Goal: Task Accomplishment & Management: Manage account settings

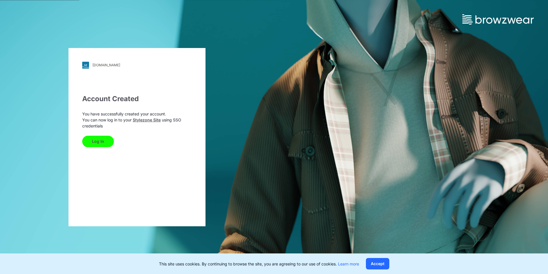
click at [103, 142] on button "Log In" at bounding box center [98, 141] width 32 height 11
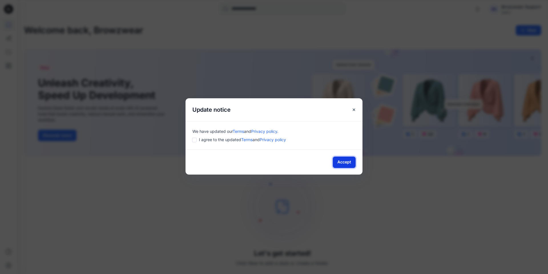
click at [338, 158] on button "Accept" at bounding box center [344, 161] width 23 height 11
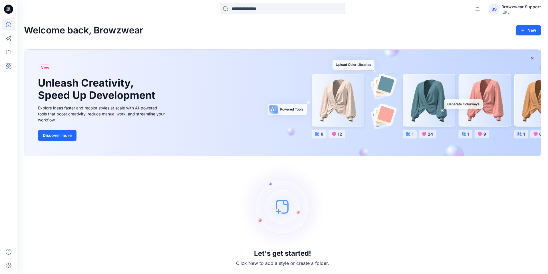
click at [506, 9] on div "Browzwear Support" at bounding box center [521, 6] width 39 height 7
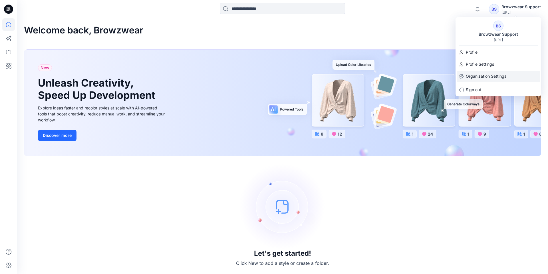
click at [488, 73] on p "Organization Settings" at bounding box center [486, 76] width 41 height 11
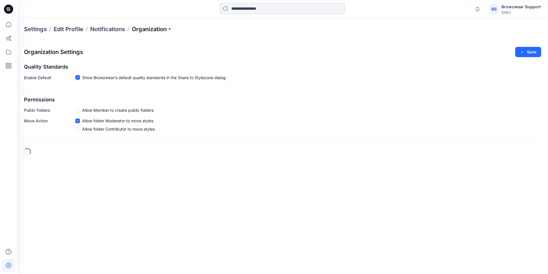
click at [166, 33] on p "Organization" at bounding box center [152, 29] width 40 height 8
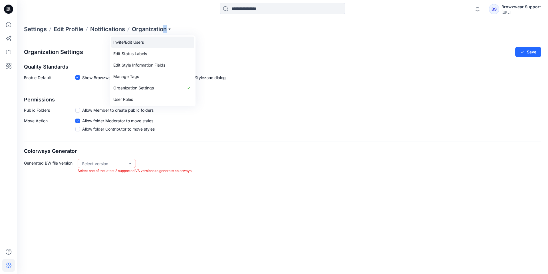
click at [162, 41] on link "Invite/Edit Users" at bounding box center [152, 42] width 83 height 11
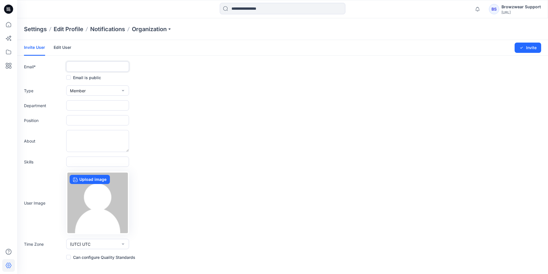
drag, startPoint x: 81, startPoint y: 65, endPoint x: 88, endPoint y: 66, distance: 7.1
click at [81, 65] on input "text" at bounding box center [97, 66] width 63 height 10
paste input "**********"
type input "**********"
click at [86, 91] on button "Member" at bounding box center [97, 90] width 63 height 10
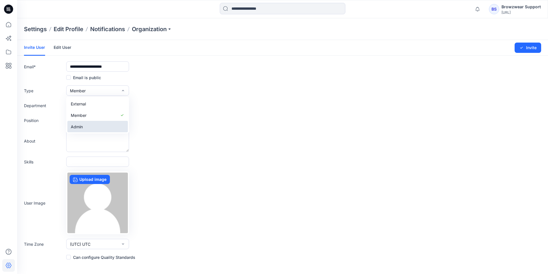
click at [89, 124] on button "Admin" at bounding box center [97, 126] width 61 height 11
click at [87, 257] on label "Can configure Quality Standards" at bounding box center [100, 257] width 69 height 7
click at [532, 47] on button "Invite" at bounding box center [528, 48] width 27 height 10
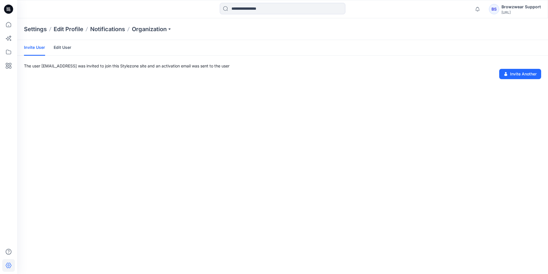
click at [507, 10] on div "Browzwear Support" at bounding box center [521, 6] width 39 height 7
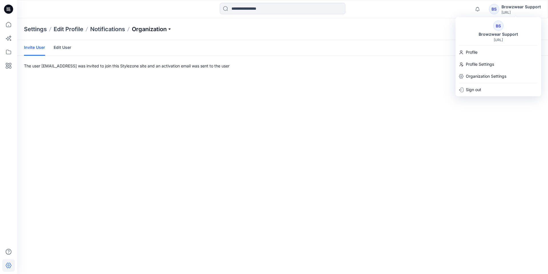
click at [138, 27] on p "Organization" at bounding box center [152, 29] width 40 height 8
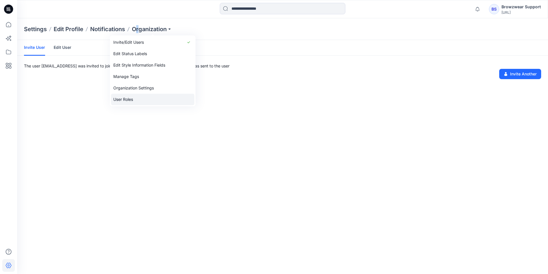
click at [131, 96] on link "User Roles" at bounding box center [152, 99] width 83 height 11
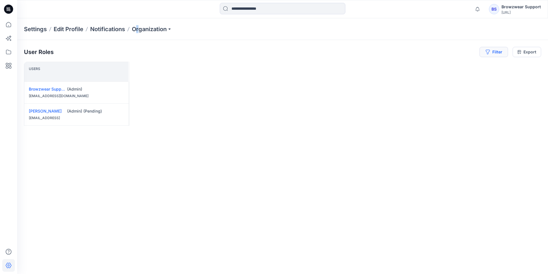
click at [500, 53] on button "Filter" at bounding box center [494, 52] width 29 height 10
click at [480, 68] on div at bounding box center [473, 67] width 59 height 7
type input "*"
click at [470, 79] on p "[PERSON_NAME]" at bounding box center [471, 81] width 33 height 7
click at [212, 147] on div "Users [PERSON_NAME] (Admin) (Pending) [EMAIL_ADDRESS]" at bounding box center [282, 157] width 517 height 190
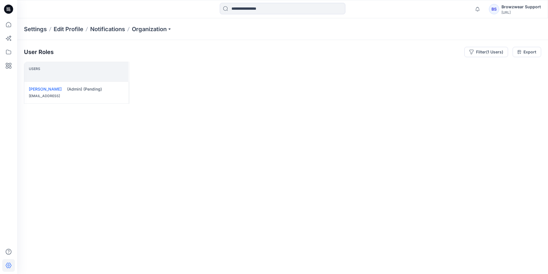
drag, startPoint x: 271, startPoint y: 100, endPoint x: 274, endPoint y: 97, distance: 4.6
click at [271, 100] on div "Users [PERSON_NAME] (Admin) (Pending) [EMAIL_ADDRESS]" at bounding box center [282, 157] width 517 height 190
click at [495, 9] on div "BS" at bounding box center [494, 9] width 10 height 10
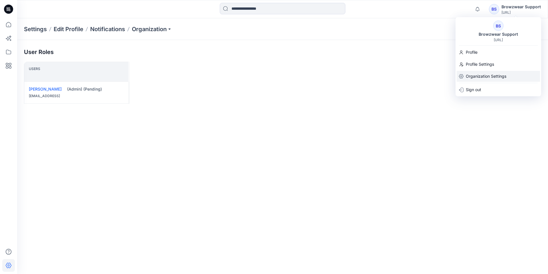
click at [477, 75] on p "Organization Settings" at bounding box center [486, 76] width 41 height 11
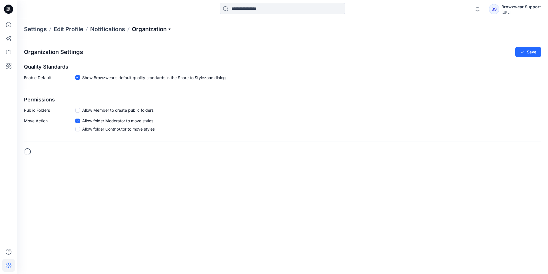
click at [155, 27] on p "Organization" at bounding box center [152, 29] width 40 height 8
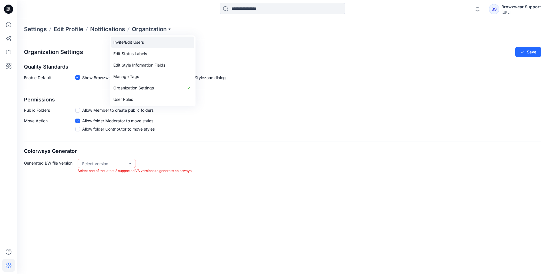
click at [149, 45] on link "Invite/Edit Users" at bounding box center [152, 42] width 83 height 11
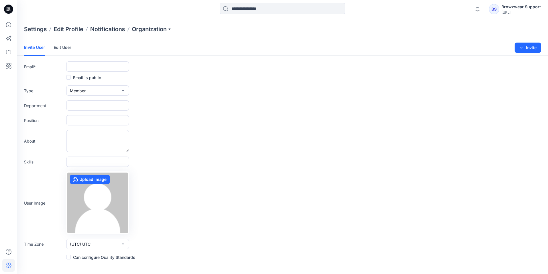
click at [59, 45] on link "Edit User" at bounding box center [63, 47] width 18 height 15
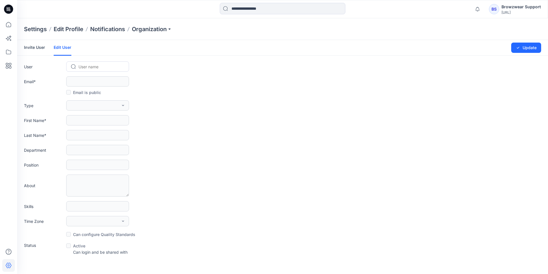
click at [86, 67] on div at bounding box center [101, 66] width 45 height 7
type input "*"
click at [93, 79] on span "[PERSON_NAME]" at bounding box center [95, 79] width 33 height 6
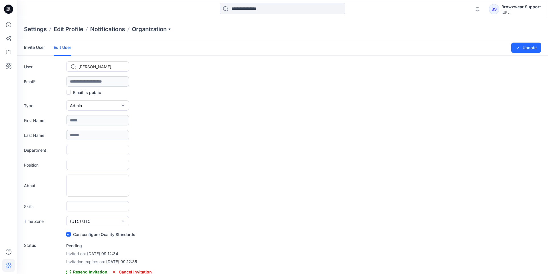
type input "**********"
type input "*****"
type input "******"
